Goal: Task Accomplishment & Management: Complete application form

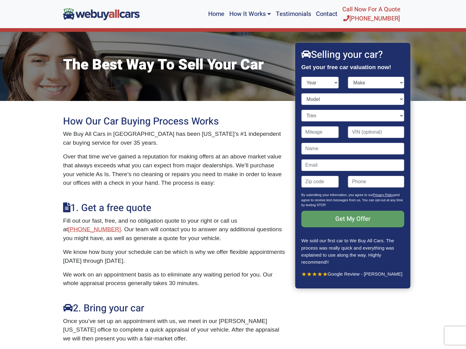
select select "2008"
click at [301, 77] on select "Year [DATE] 2024 2023 2022 2021 2020 2019 2018 2017 2016 2015 2014 2013 2012 20…" at bounding box center [320, 83] width 38 height 12
click at [382, 81] on select "Make" at bounding box center [376, 83] width 56 height 12
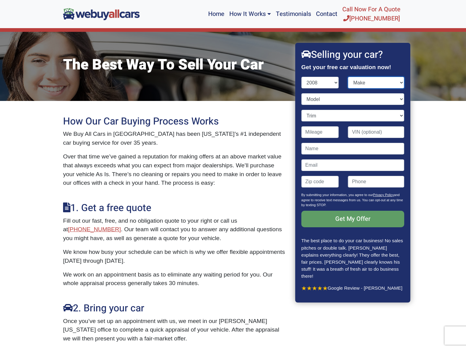
select select "Toyota"
click at [348, 77] on select "Make Acura Aston [PERSON_NAME] Audi Bentley BMW Bugatti Buick Cadillac Chevrole…" at bounding box center [376, 83] width 56 height 12
click at [328, 101] on select "Model" at bounding box center [352, 99] width 103 height 12
select select "4Runner"
click at [301, 93] on select "Model 4Runner Avalon Camry Camry Hybrid Camry Solara Corolla FJ Cruiser Highlan…" at bounding box center [352, 99] width 103 height 12
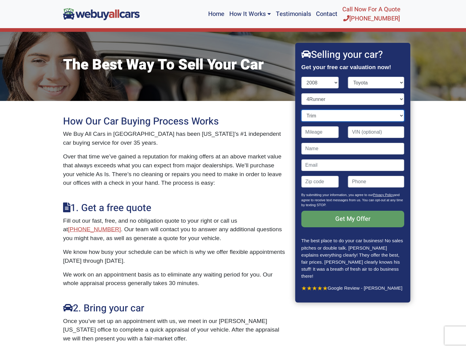
click at [327, 118] on select "Trim" at bounding box center [352, 116] width 103 height 12
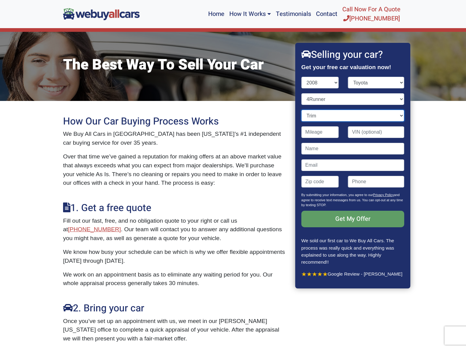
select select "SR5 4dr SUV 4WD (4.0L 6cyl)"
click at [301, 110] on select "Trim Limited 4dr SUV (4.0L 6cyl) Limited 4dr SUV (4.7L 8cyl) Limited 4dr SUV 4W…" at bounding box center [352, 116] width 103 height 12
click at [320, 130] on input "Contact form" at bounding box center [320, 132] width 38 height 12
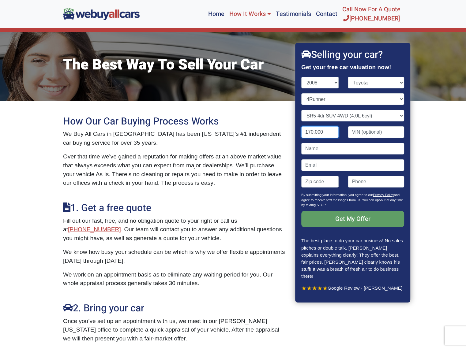
type input "170,000"
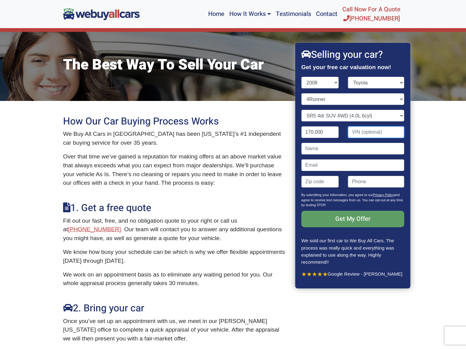
click at [364, 135] on input "Contact form" at bounding box center [376, 132] width 56 height 12
paste input "[US_VEHICLE_IDENTIFICATION_NUMBER]"
type input "[US_VEHICLE_IDENTIFICATION_NUMBER]"
drag, startPoint x: 336, startPoint y: 147, endPoint x: 336, endPoint y: 151, distance: 4.3
click at [336, 147] on input "Contact form" at bounding box center [352, 149] width 103 height 12
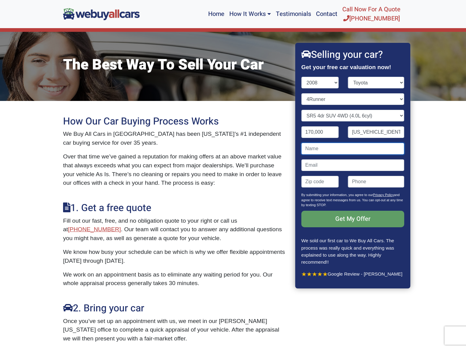
type input "[PERSON_NAME]"
type input "[EMAIL_ADDRESS][DOMAIN_NAME]"
type input "08033"
type input "6106137963"
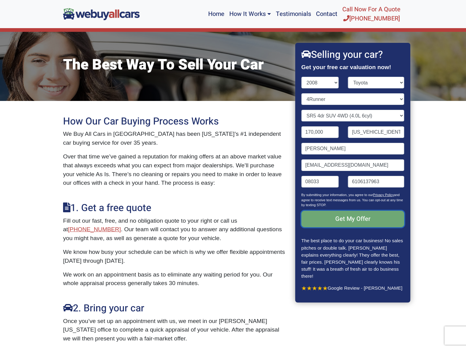
click at [358, 215] on input "Get My Offer" at bounding box center [352, 219] width 103 height 17
